Goal: Task Accomplishment & Management: Use online tool/utility

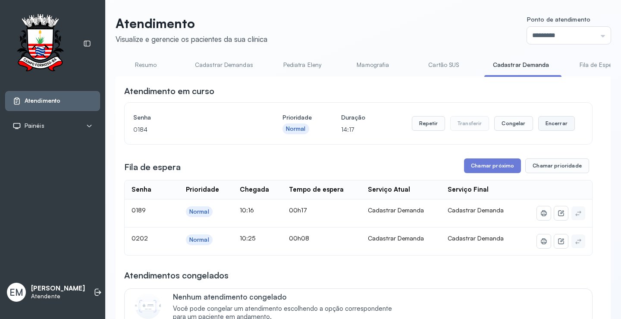
click at [560, 125] on button "Encerrar" at bounding box center [556, 123] width 37 height 15
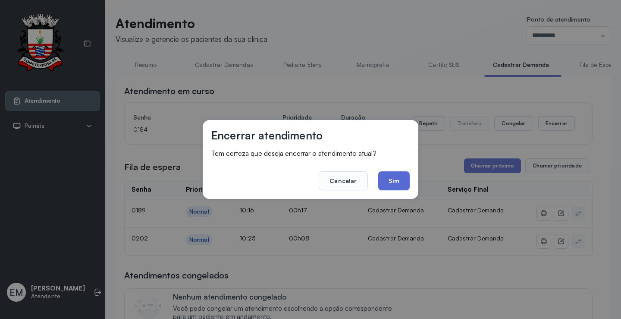
click at [395, 184] on button "Sim" at bounding box center [393, 180] width 31 height 19
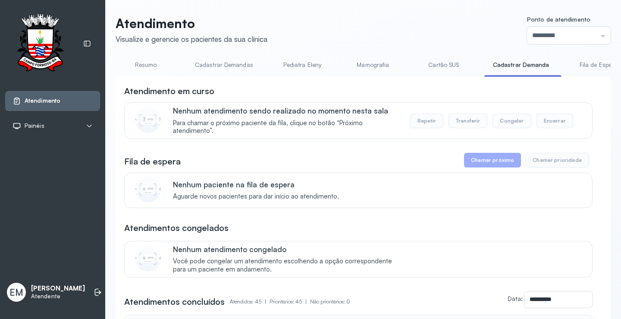
click at [154, 63] on link "Resumo" at bounding box center [146, 65] width 60 height 14
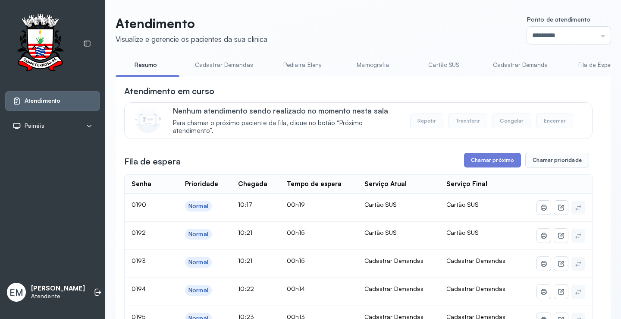
click at [219, 63] on link "Cadastrar Demandas" at bounding box center [223, 65] width 75 height 14
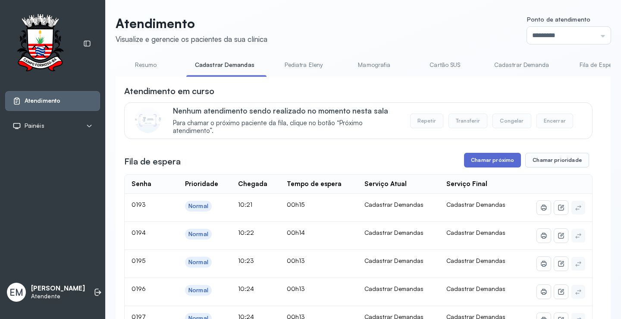
click at [484, 162] on button "Chamar próximo" at bounding box center [492, 160] width 57 height 15
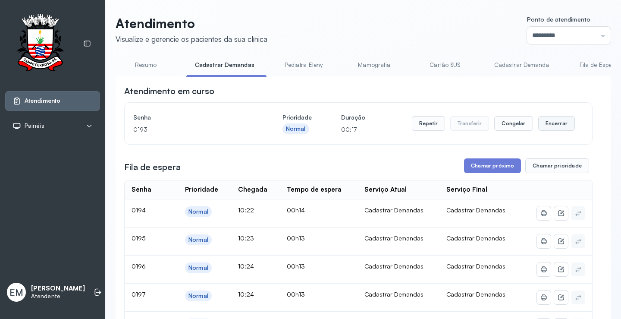
click at [544, 119] on button "Encerrar" at bounding box center [556, 123] width 37 height 15
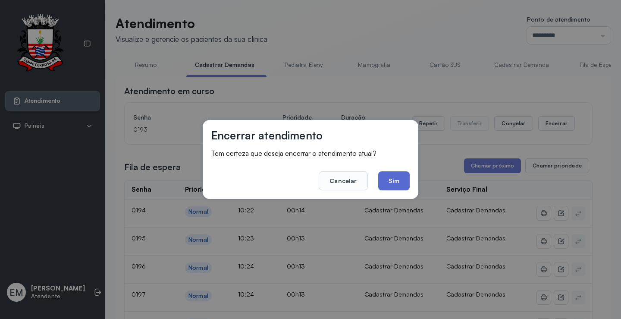
click at [389, 183] on button "Sim" at bounding box center [393, 180] width 31 height 19
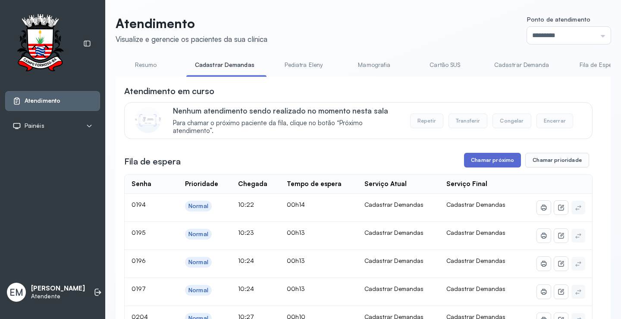
click at [473, 160] on button "Chamar próximo" at bounding box center [492, 160] width 57 height 15
